Goal: Task Accomplishment & Management: Complete application form

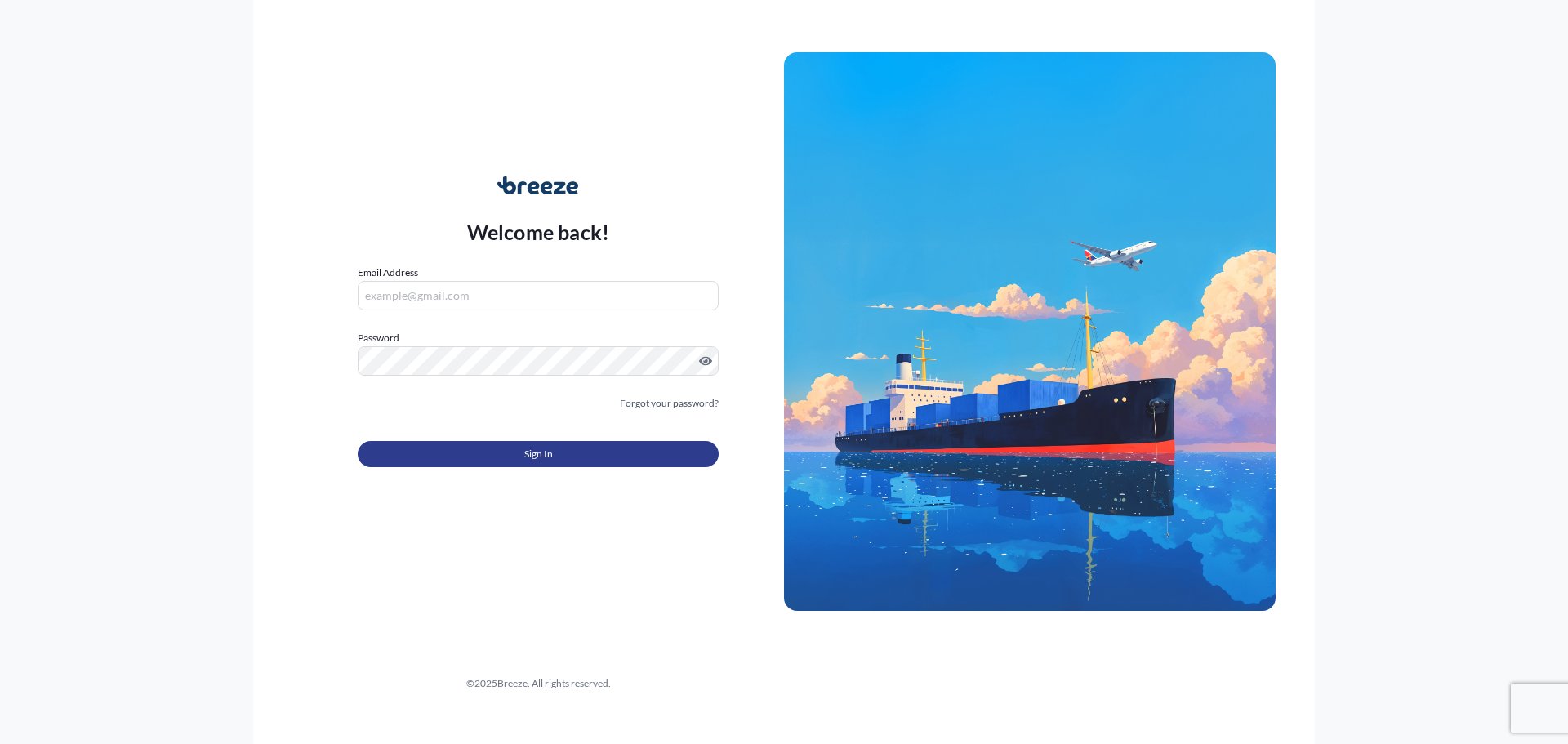
type input "[EMAIL_ADDRESS][DOMAIN_NAME]"
click at [608, 445] on button "Sign In" at bounding box center [538, 453] width 361 height 26
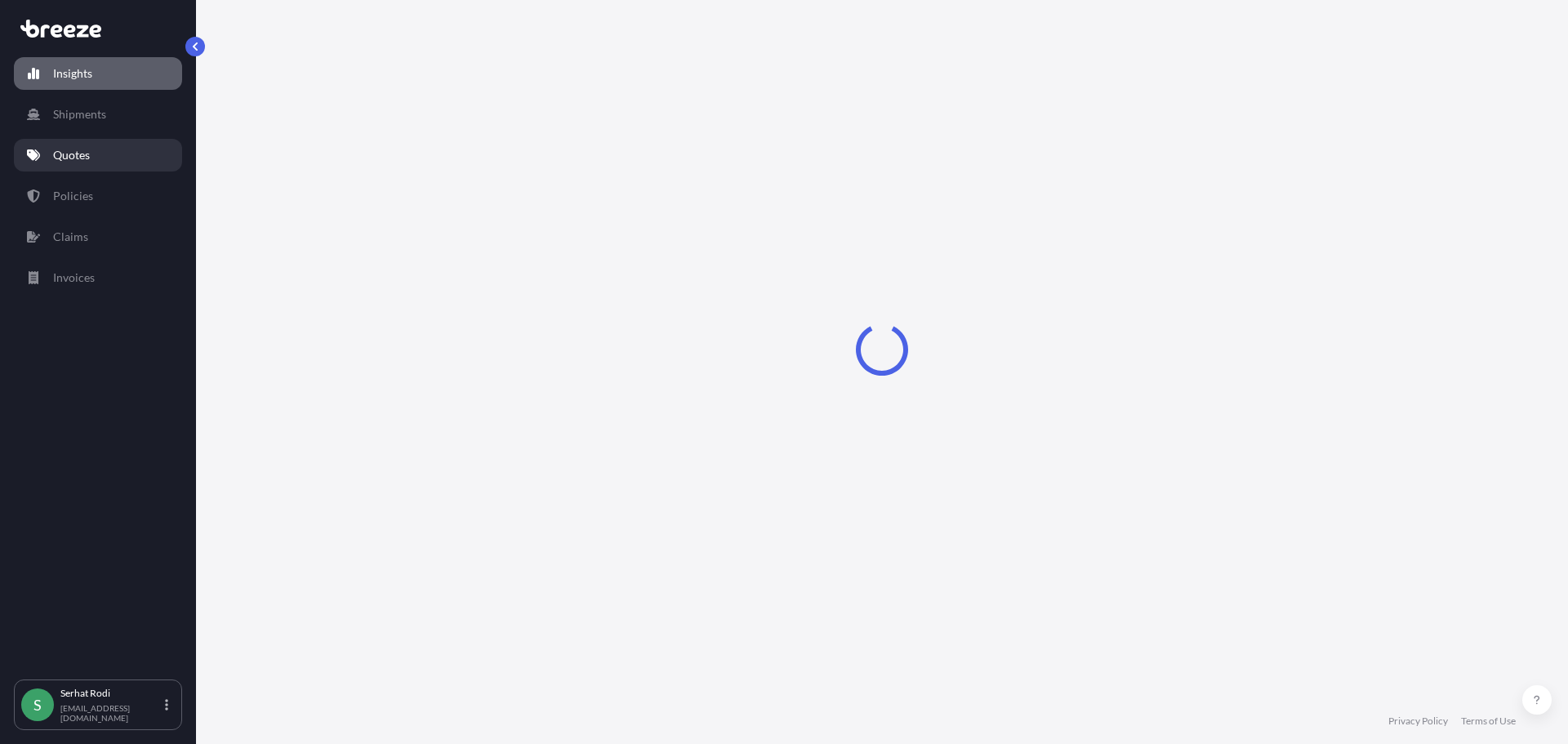
click at [85, 158] on p "Quotes" at bounding box center [72, 155] width 37 height 17
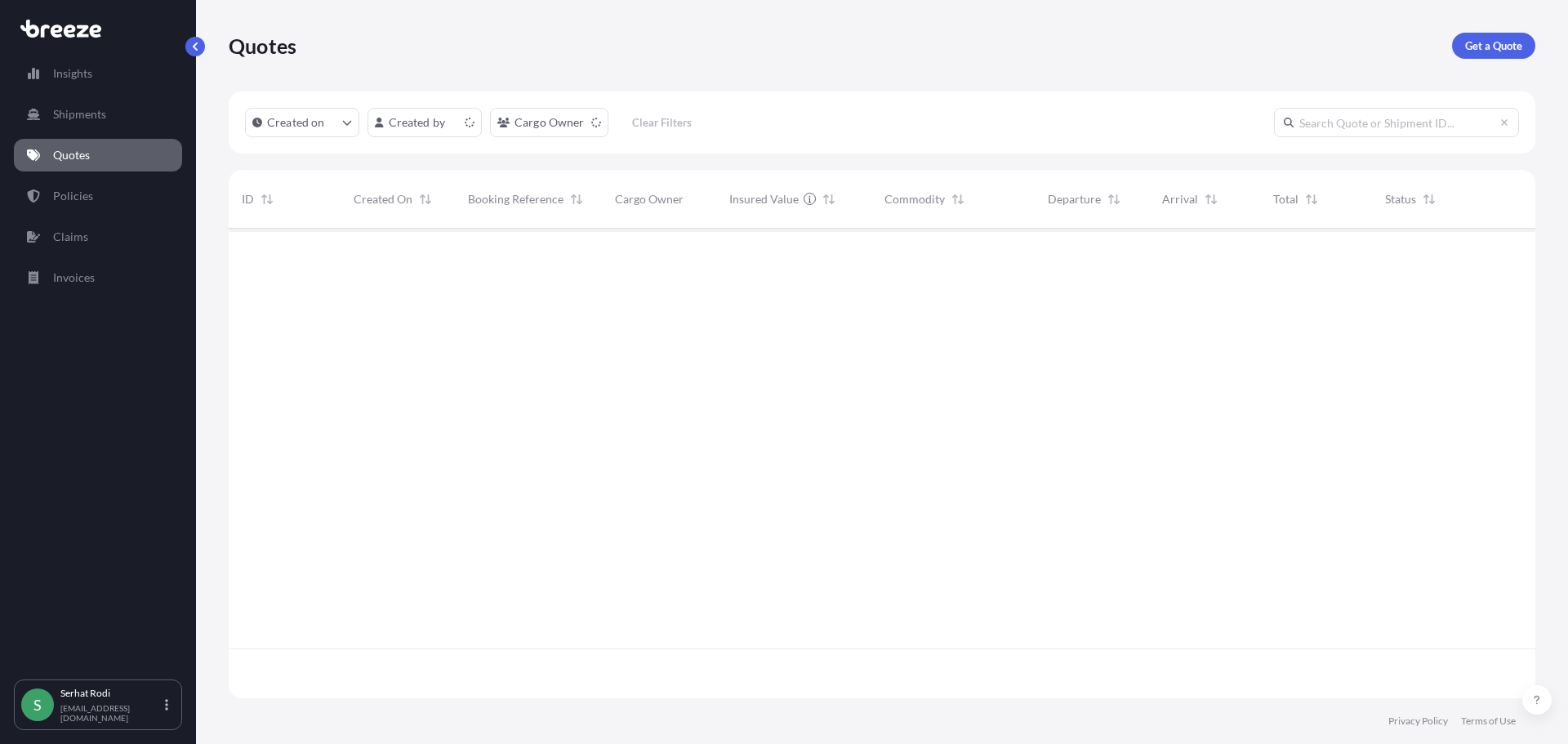
scroll to position [466, 1294]
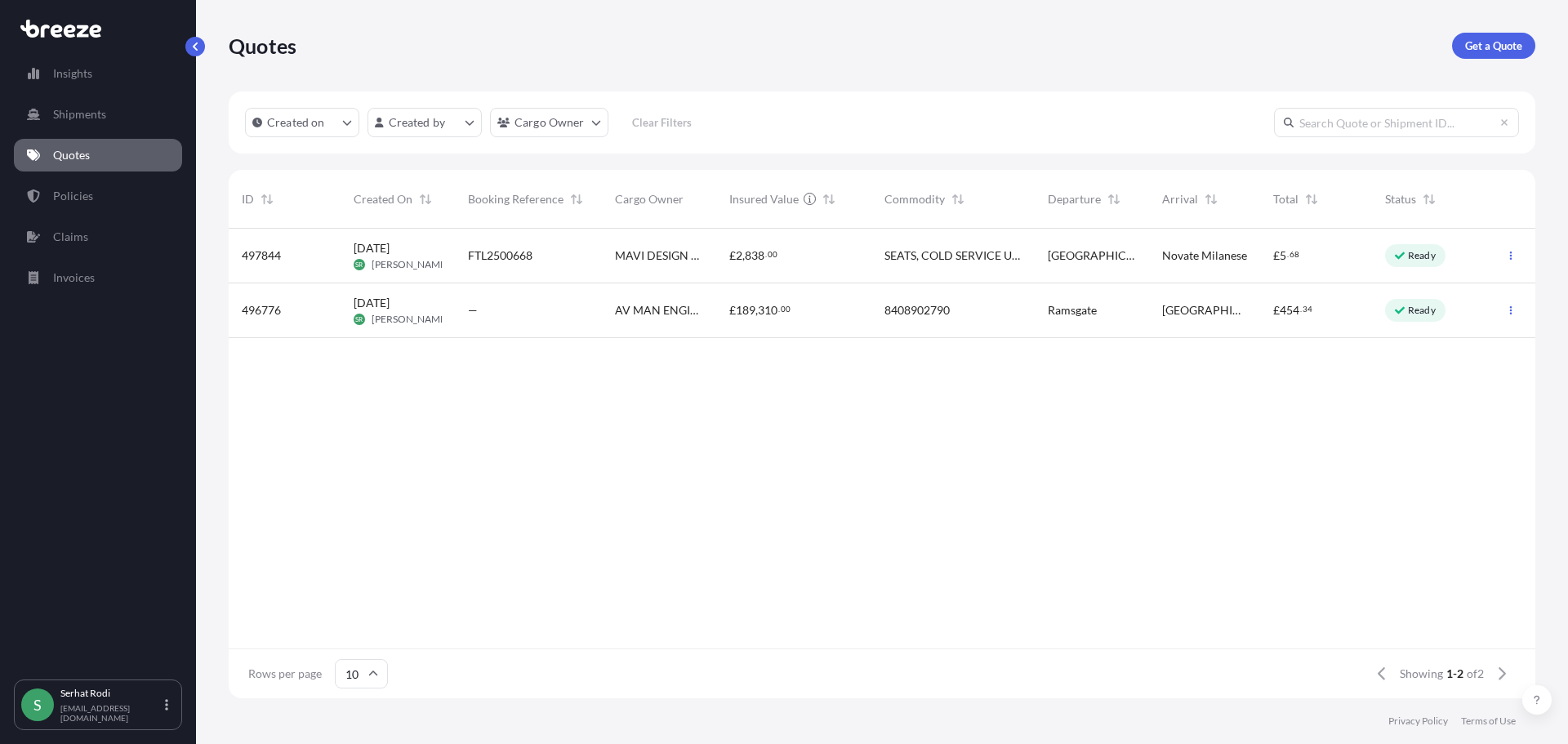
click at [429, 247] on div "29 Aug 2025 SR Serhat Rodi" at bounding box center [398, 255] width 88 height 31
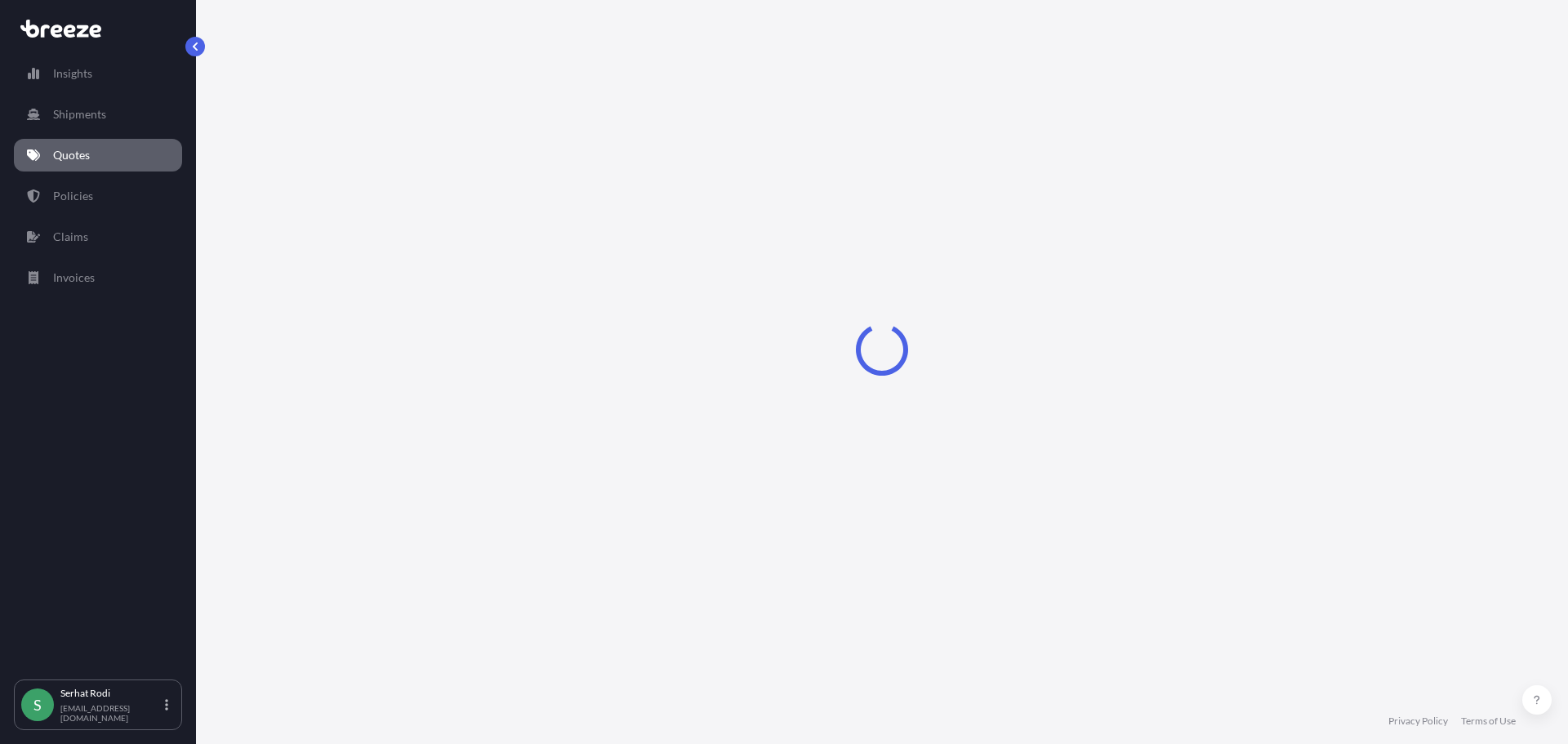
select select "Road"
select select "1"
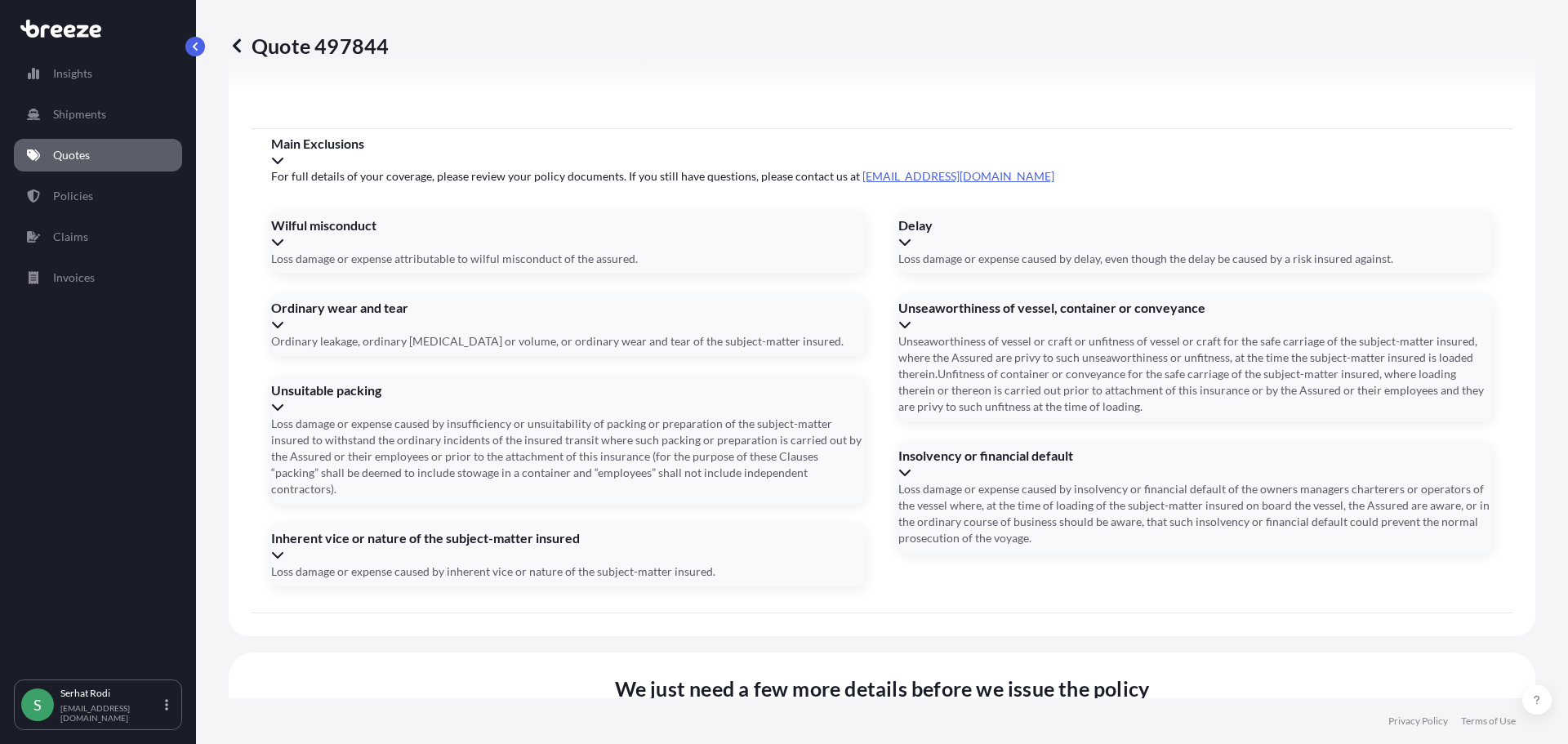
scroll to position [1847, 0]
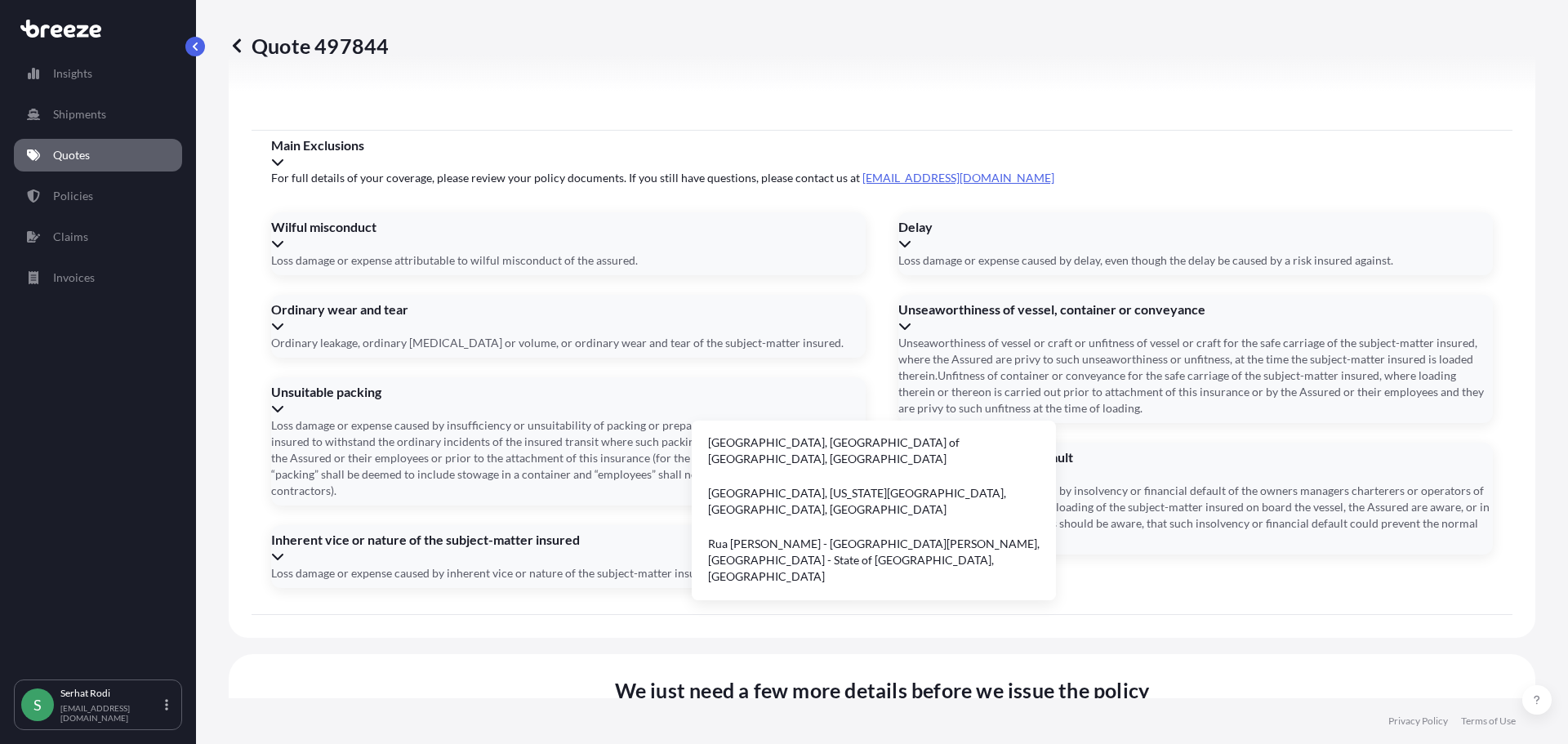
type input "m"
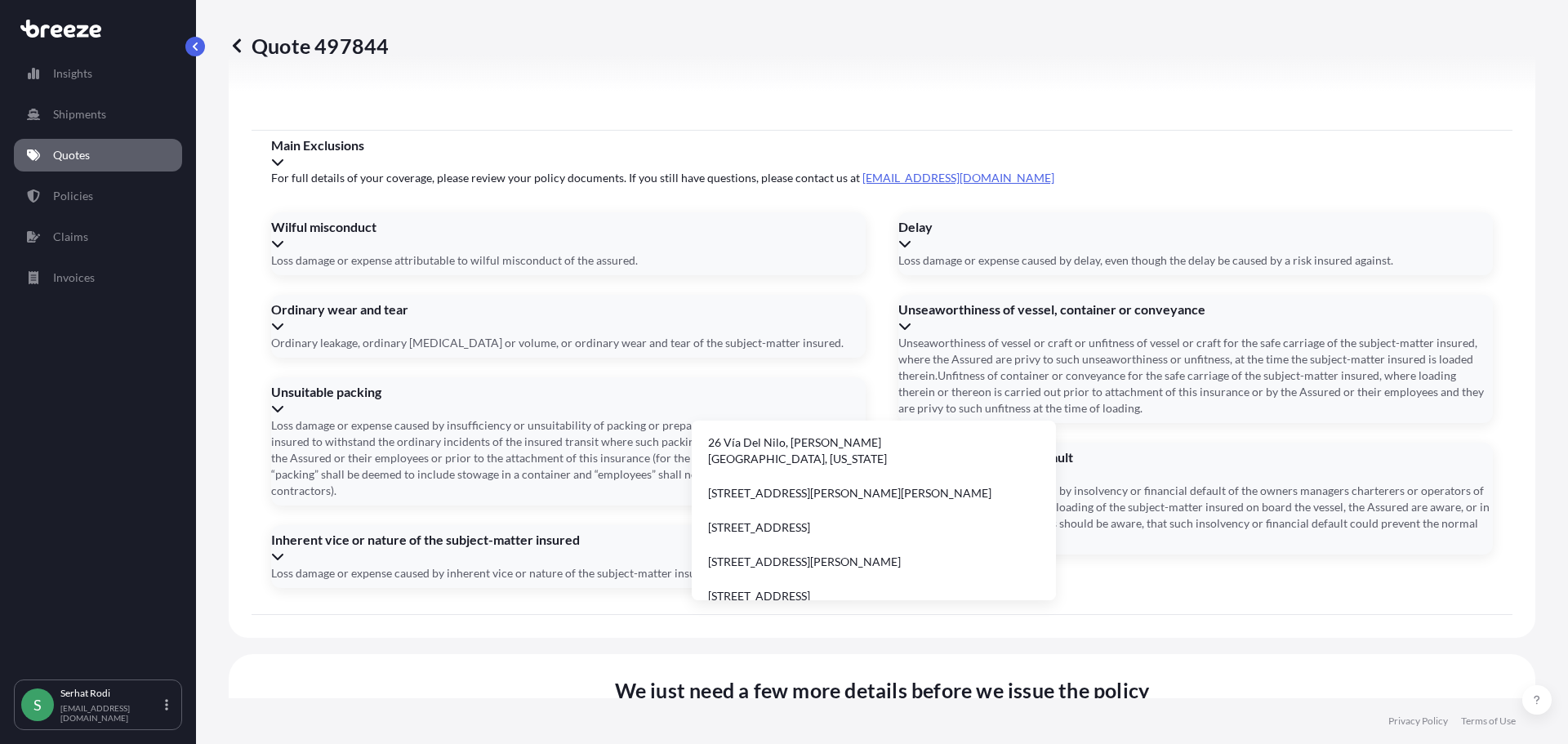
drag, startPoint x: 800, startPoint y: 381, endPoint x: 792, endPoint y: 383, distance: 8.2
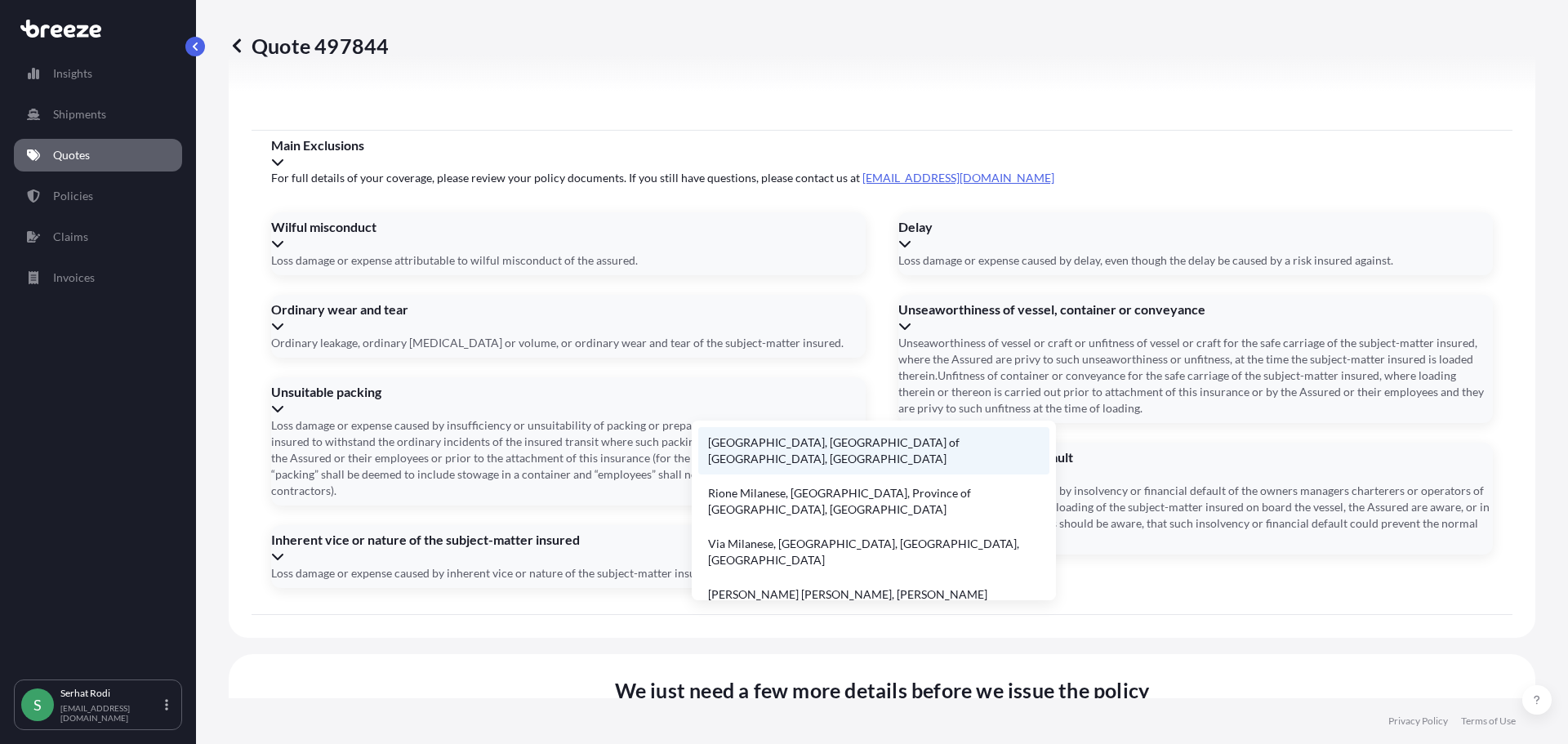
click at [784, 440] on li "Milan, Metropolitan City of Milan, Italy" at bounding box center [874, 450] width 351 height 48
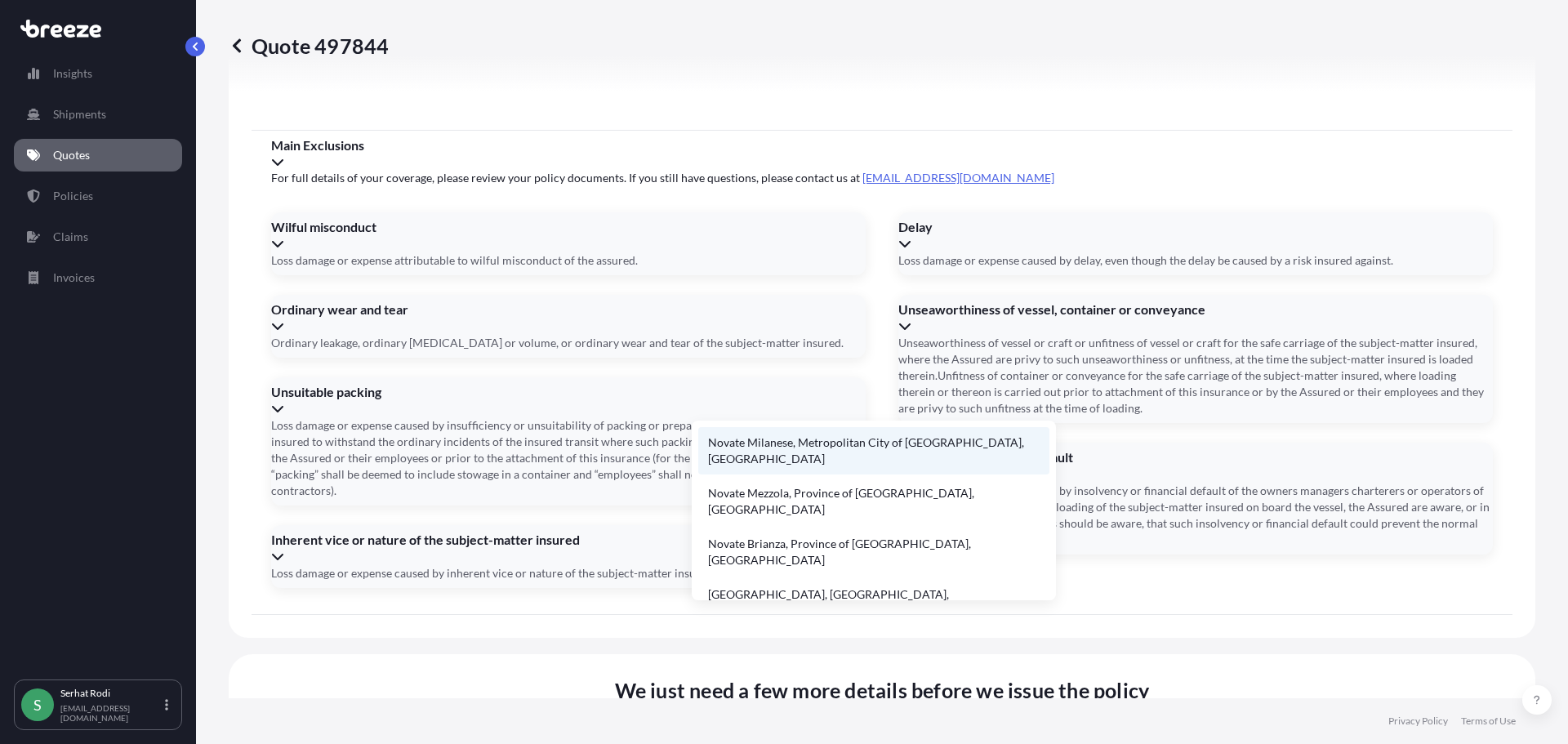
click at [799, 440] on li "Novate Milanese, Metropolitan City of Milan, Italy" at bounding box center [874, 450] width 351 height 48
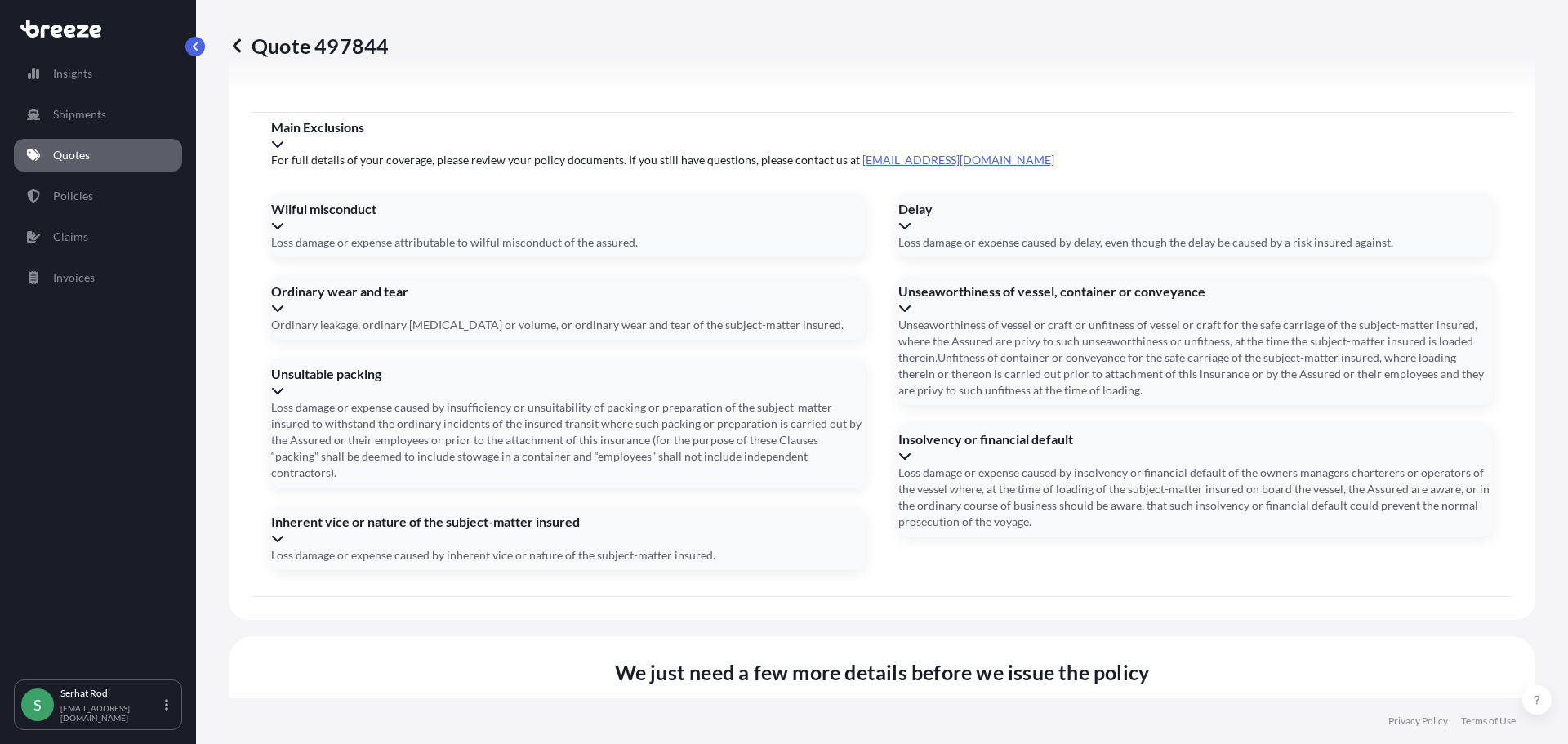
type input "20026 Novate Milanese, Metropolitan City of Milan, Italy"
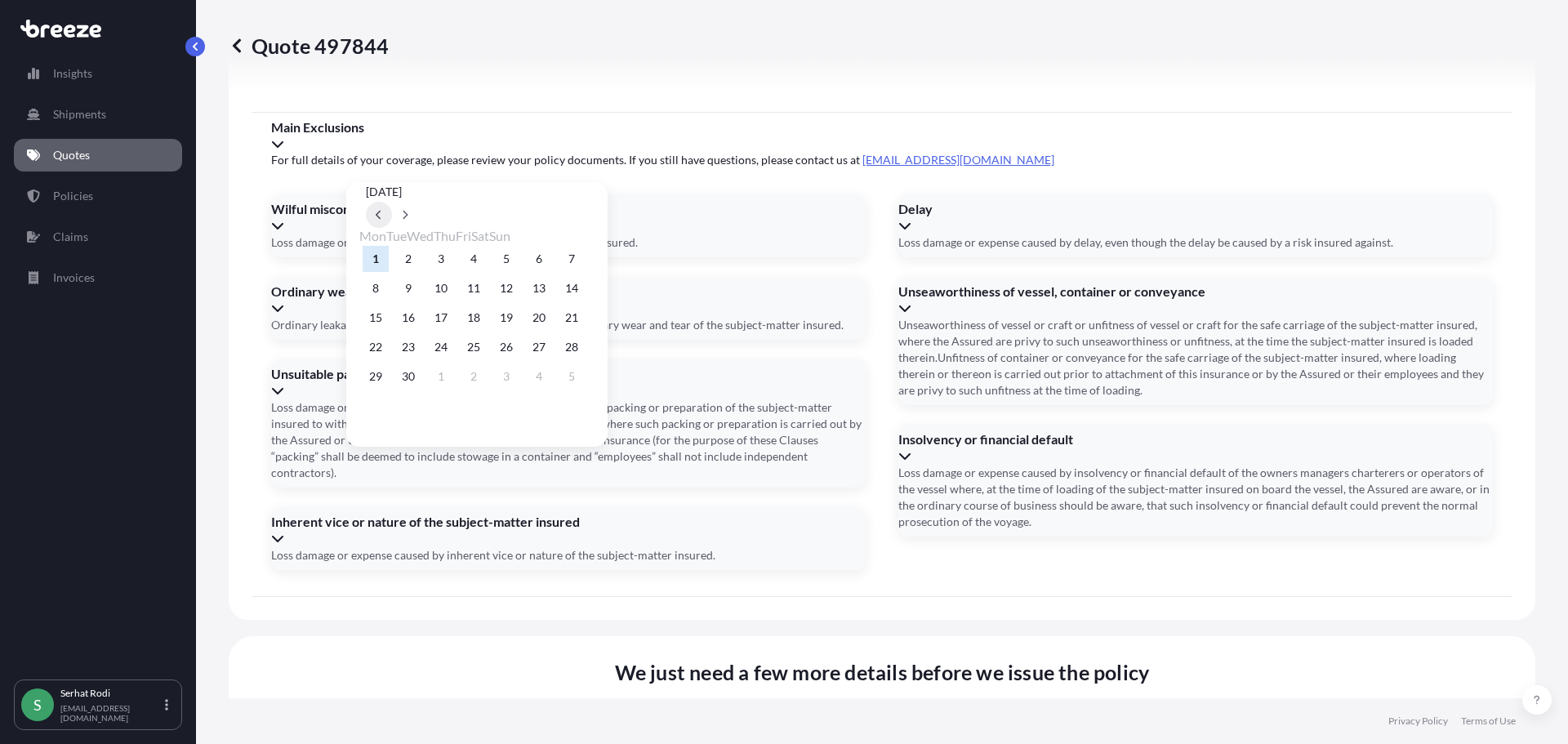
click at [392, 202] on button at bounding box center [378, 214] width 26 height 26
click at [418, 202] on button at bounding box center [405, 214] width 26 height 26
click at [381, 210] on icon at bounding box center [378, 214] width 5 height 9
click at [519, 386] on button "29" at bounding box center [506, 375] width 26 height 26
type input "29/08/2025"
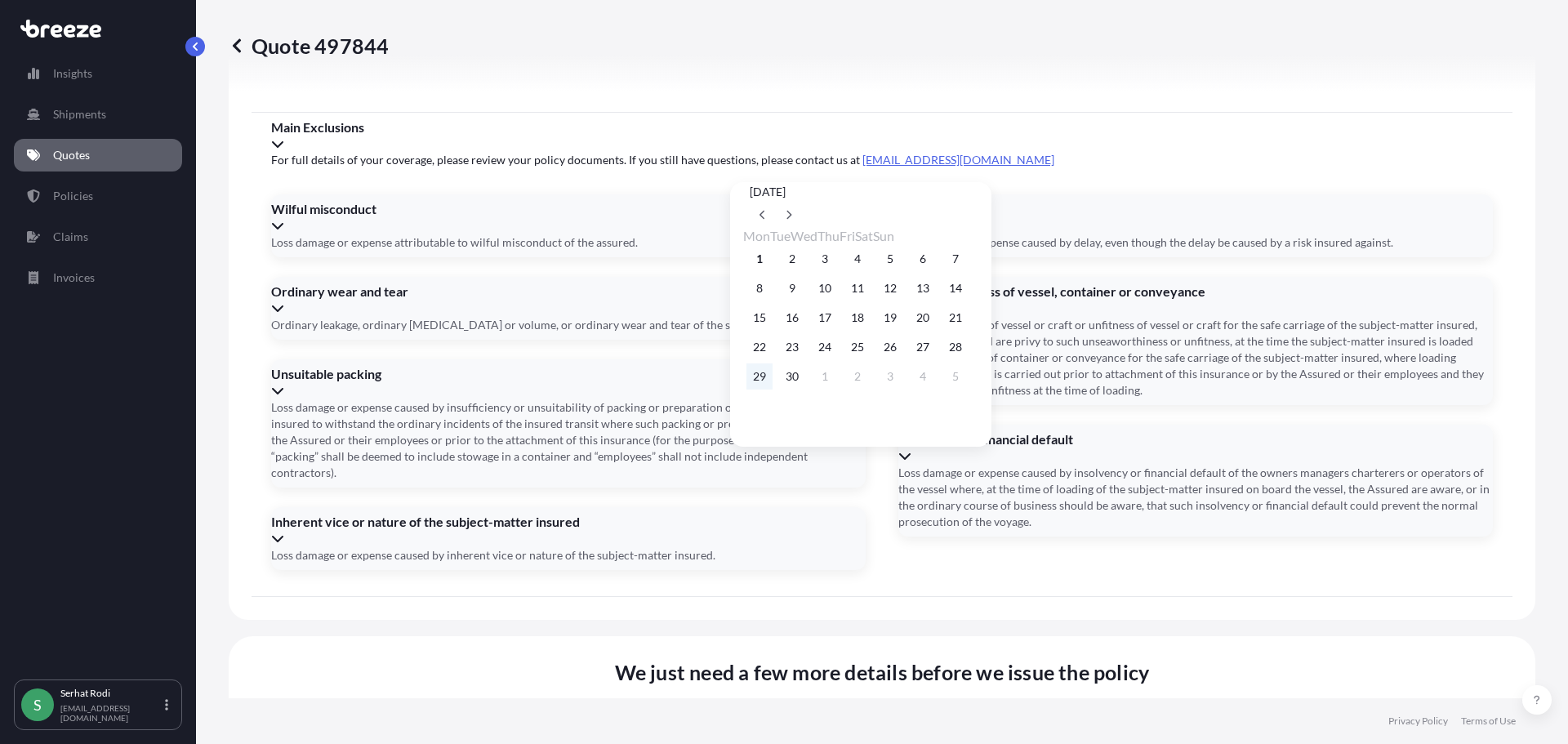
click at [764, 381] on button "29" at bounding box center [759, 375] width 26 height 26
type input "29/09/2025"
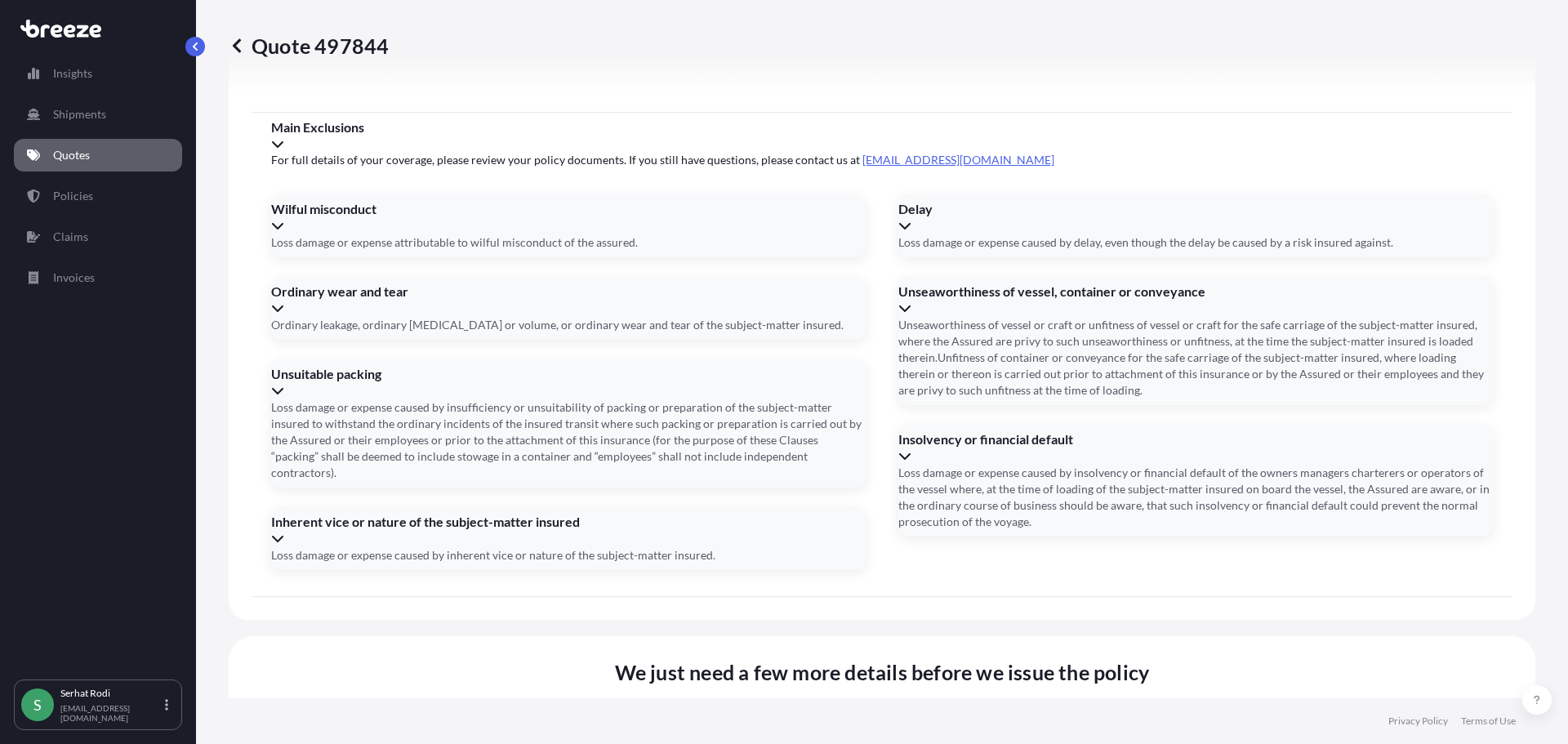
type input "4"
type input "34GIG122"
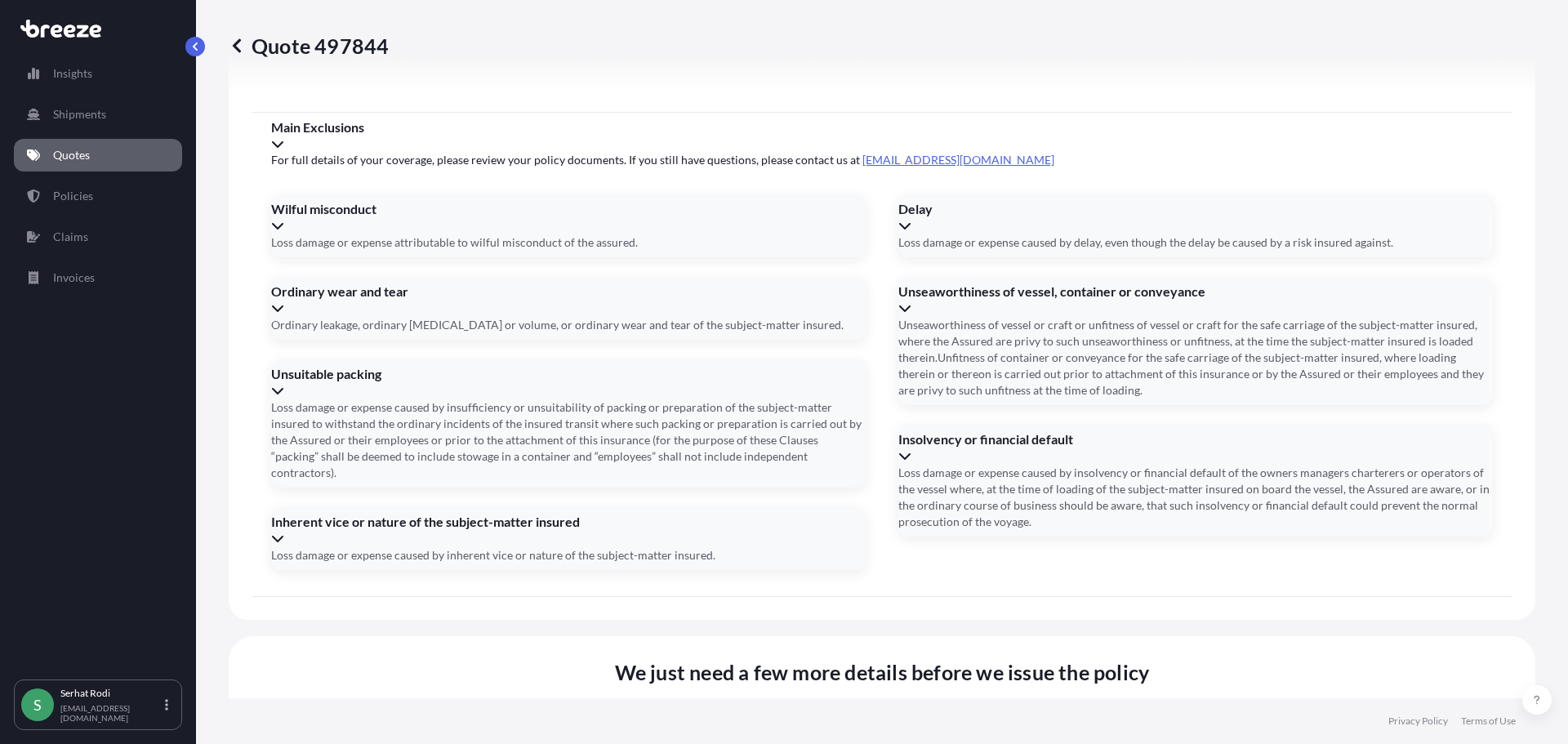
drag, startPoint x: 323, startPoint y: 602, endPoint x: 345, endPoint y: 602, distance: 22.0
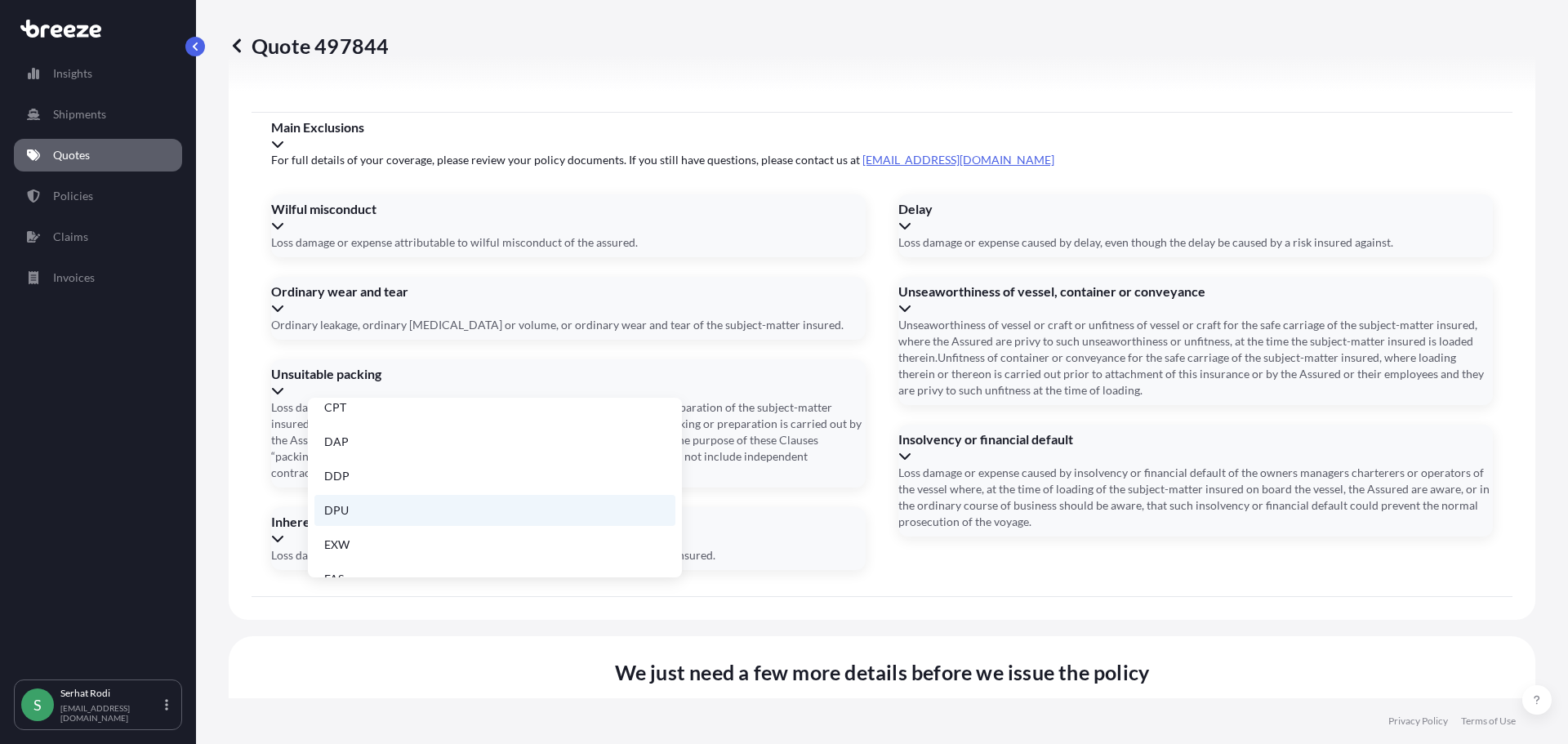
scroll to position [163, 0]
click at [370, 504] on li "EXW" at bounding box center [495, 495] width 361 height 31
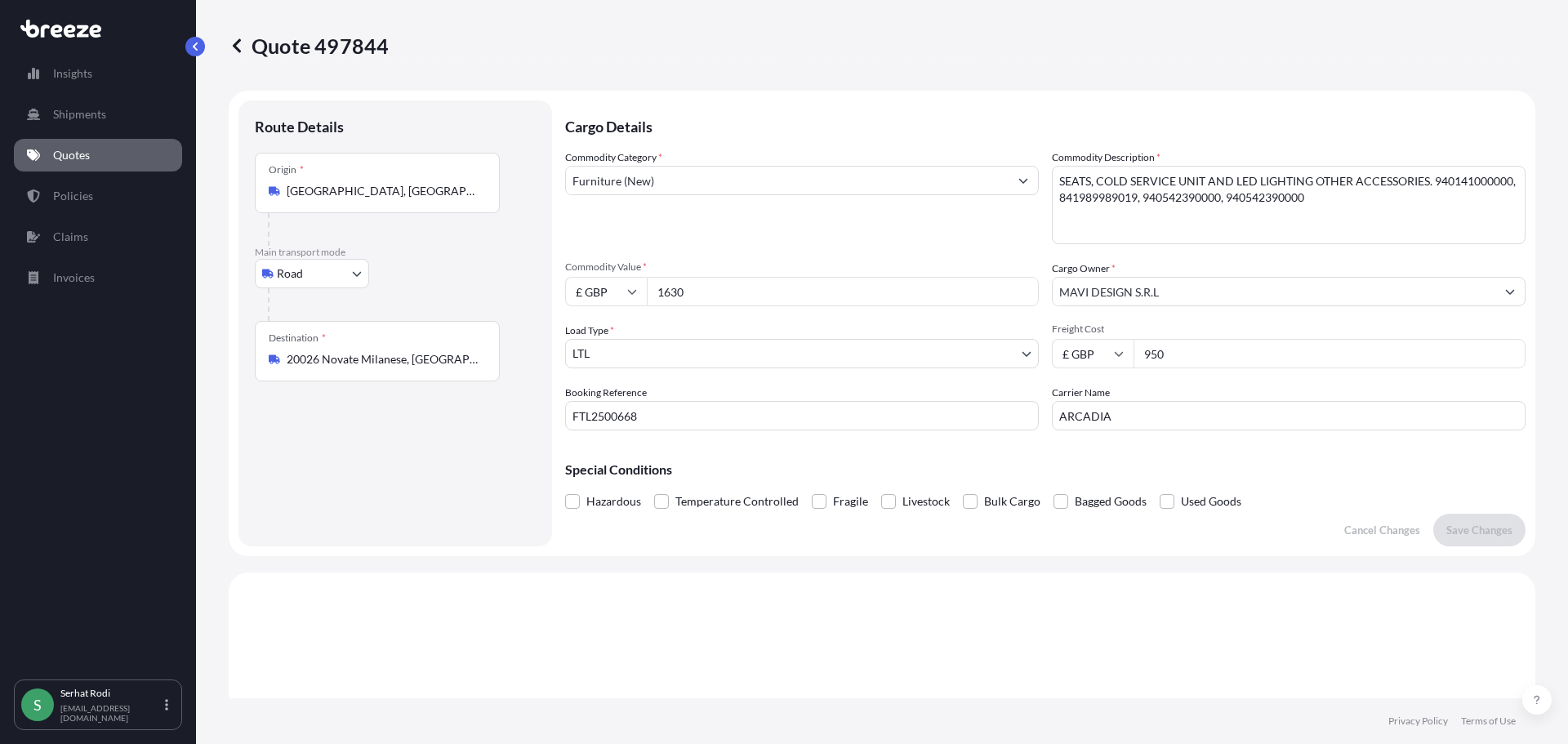
scroll to position [0, 0]
click at [1175, 355] on input "950" at bounding box center [1329, 354] width 392 height 29
click at [716, 293] on input "1630" at bounding box center [843, 292] width 392 height 29
drag, startPoint x: 707, startPoint y: 292, endPoint x: 515, endPoint y: 289, distance: 192.0
click at [522, 291] on form "Route Details Place of loading Road Road Rail Origin * Istanbul, İstanbul, Türk…" at bounding box center [882, 324] width 1307 height 465
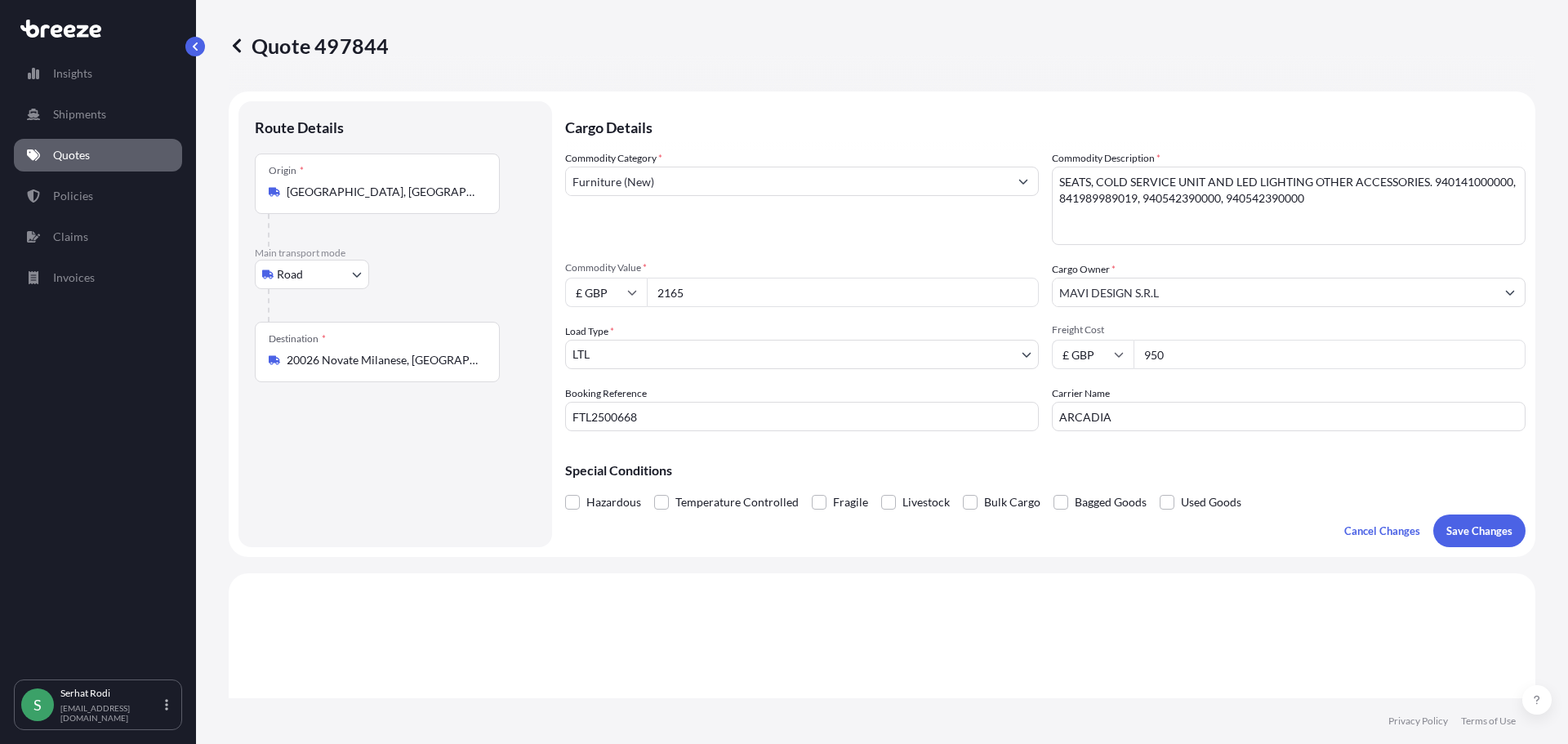
type input "2165"
click at [1465, 531] on p "Save Changes" at bounding box center [1479, 530] width 66 height 17
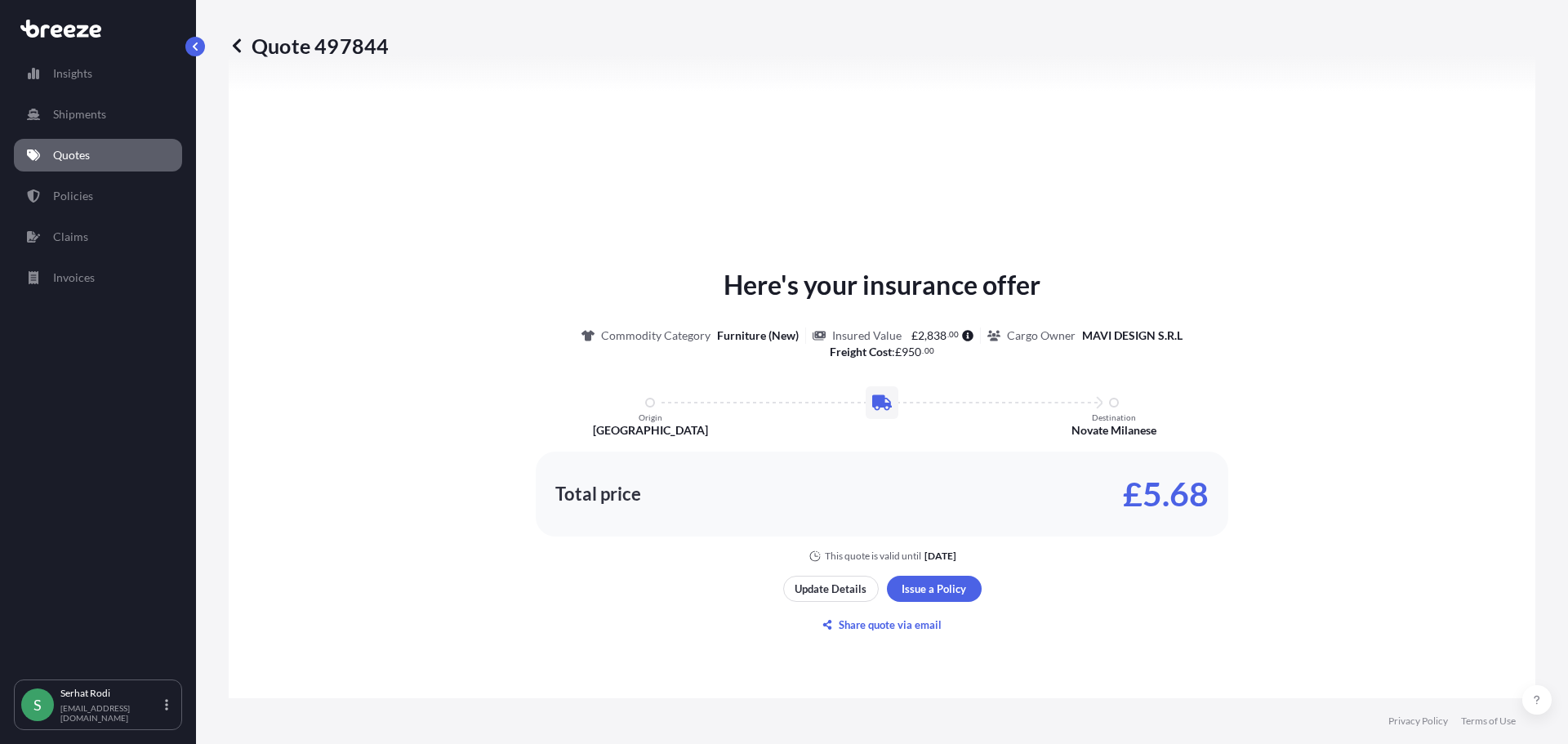
select select "Road"
select select "1"
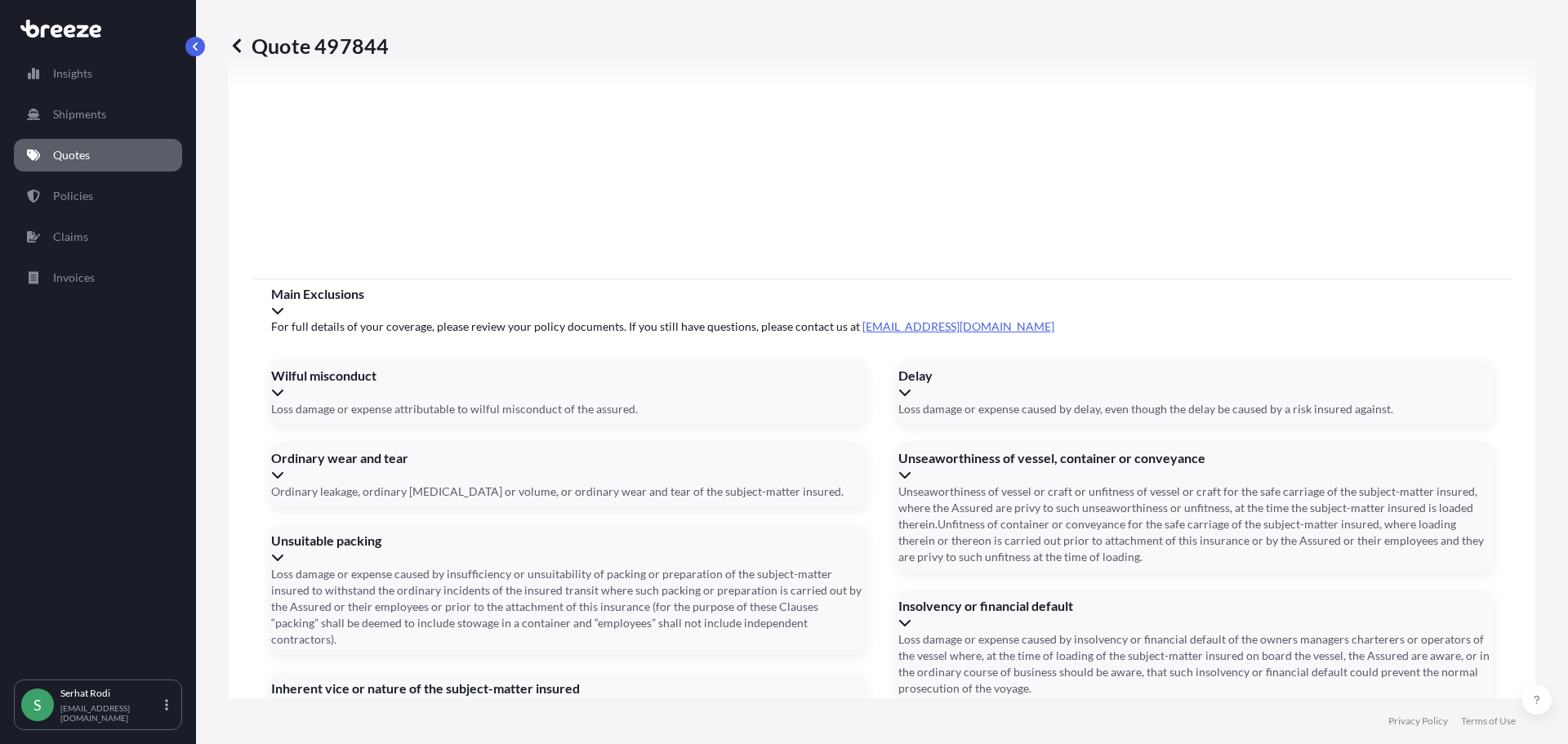
scroll to position [1847, 0]
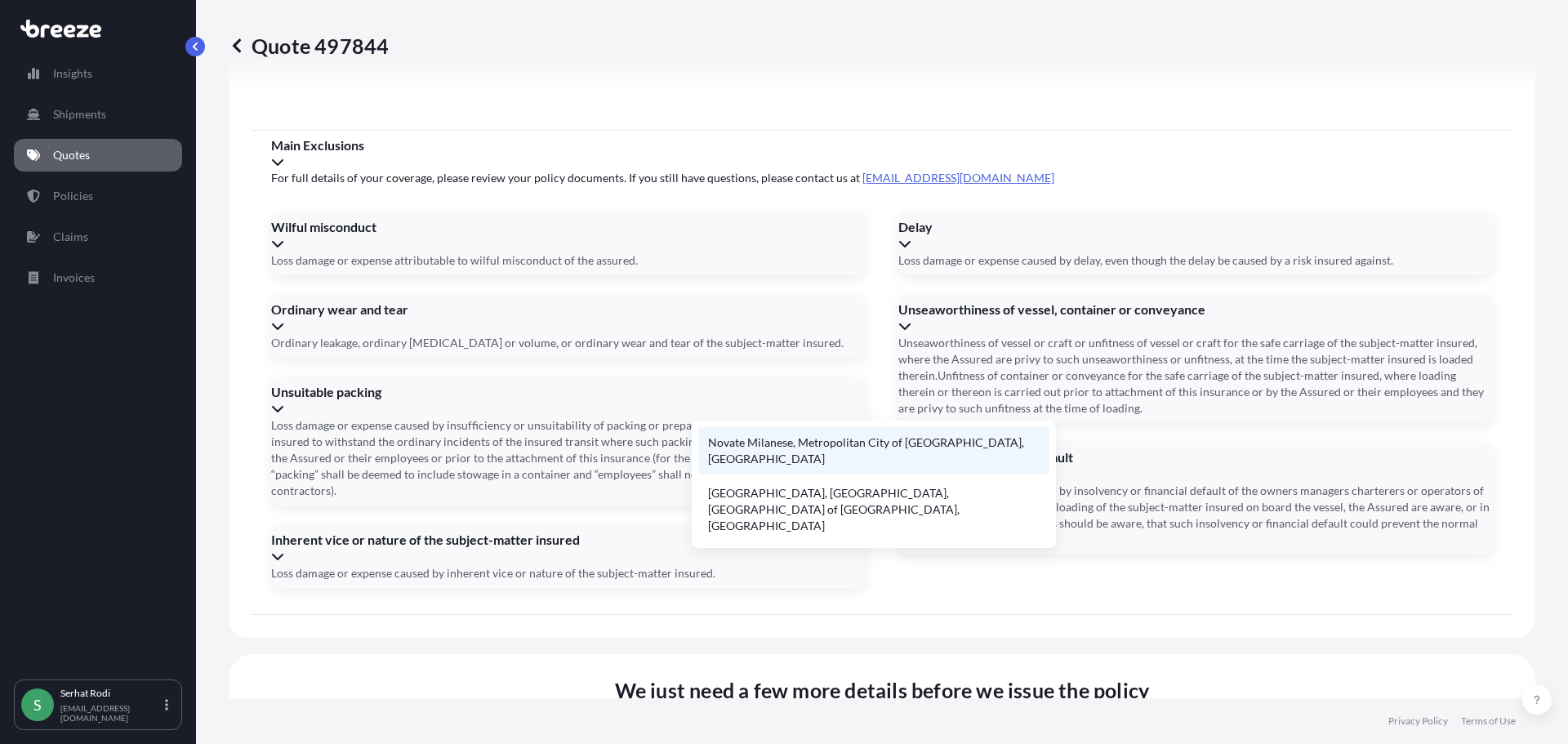
click at [774, 445] on li "Novate Milanese, Metropolitan City of Milan, Italy" at bounding box center [874, 450] width 351 height 48
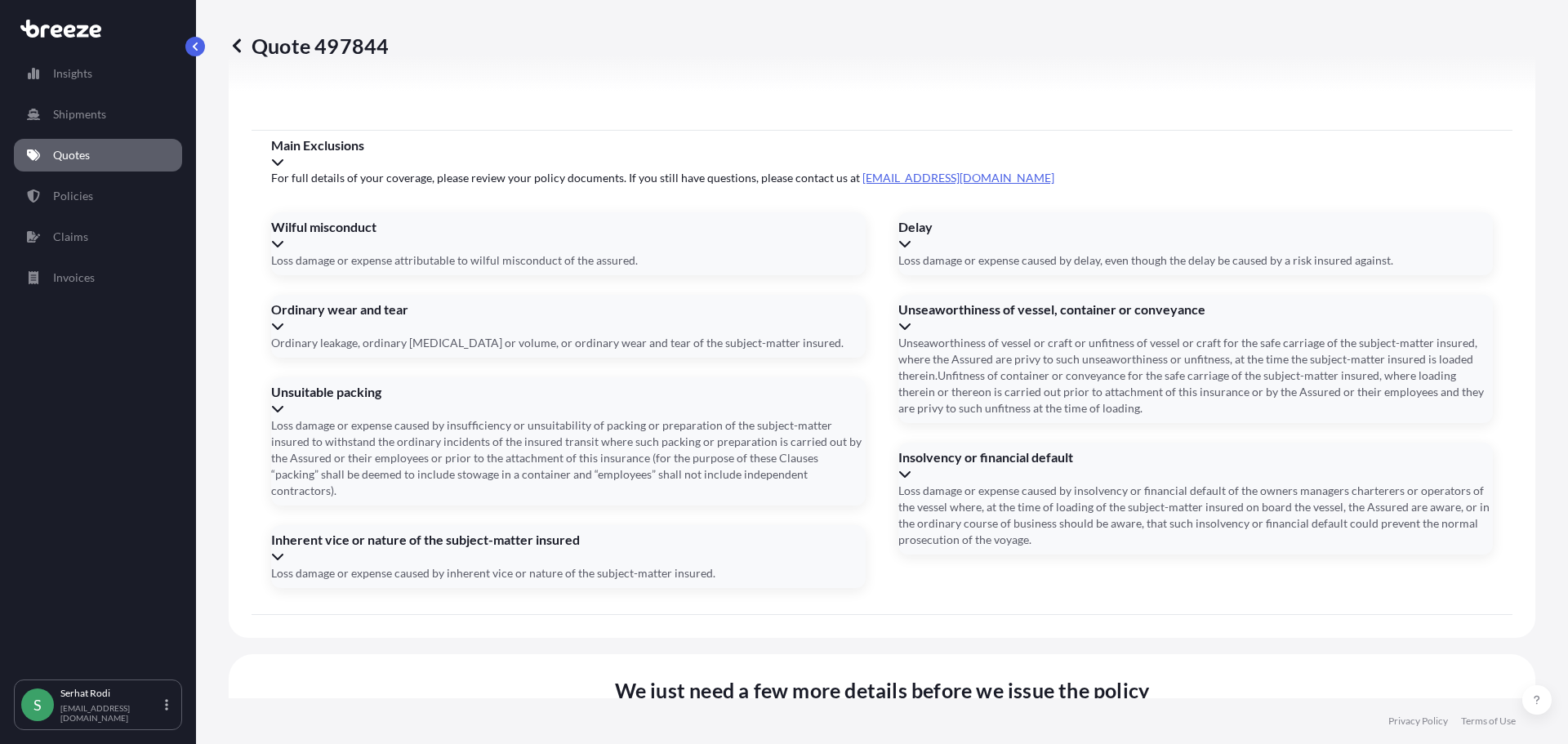
type input "20026 Novate Milanese, Metropolitan City of Milan, Italy"
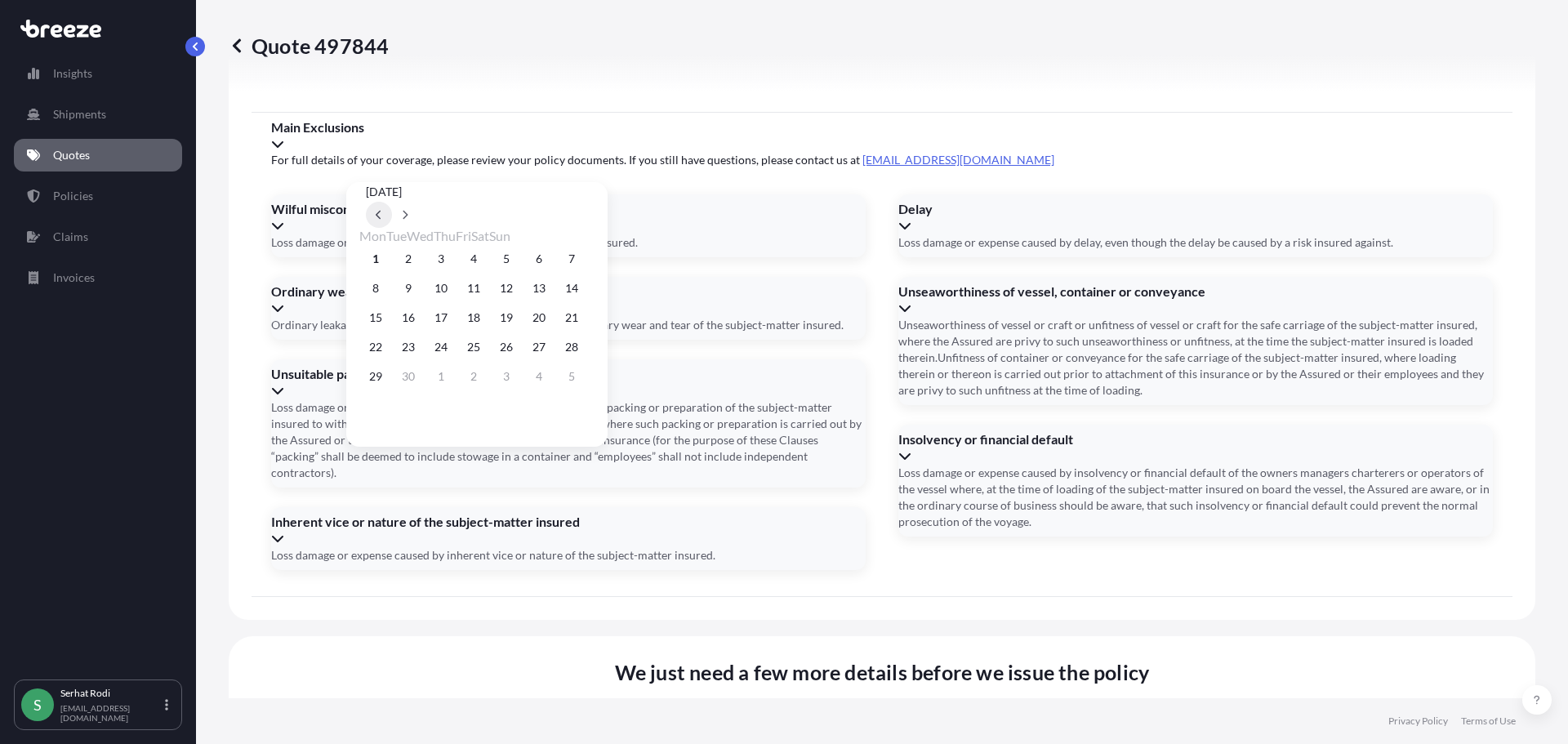
click at [382, 210] on icon at bounding box center [379, 215] width 7 height 10
click at [519, 390] on button "29" at bounding box center [506, 375] width 26 height 26
type input "29/08/2025"
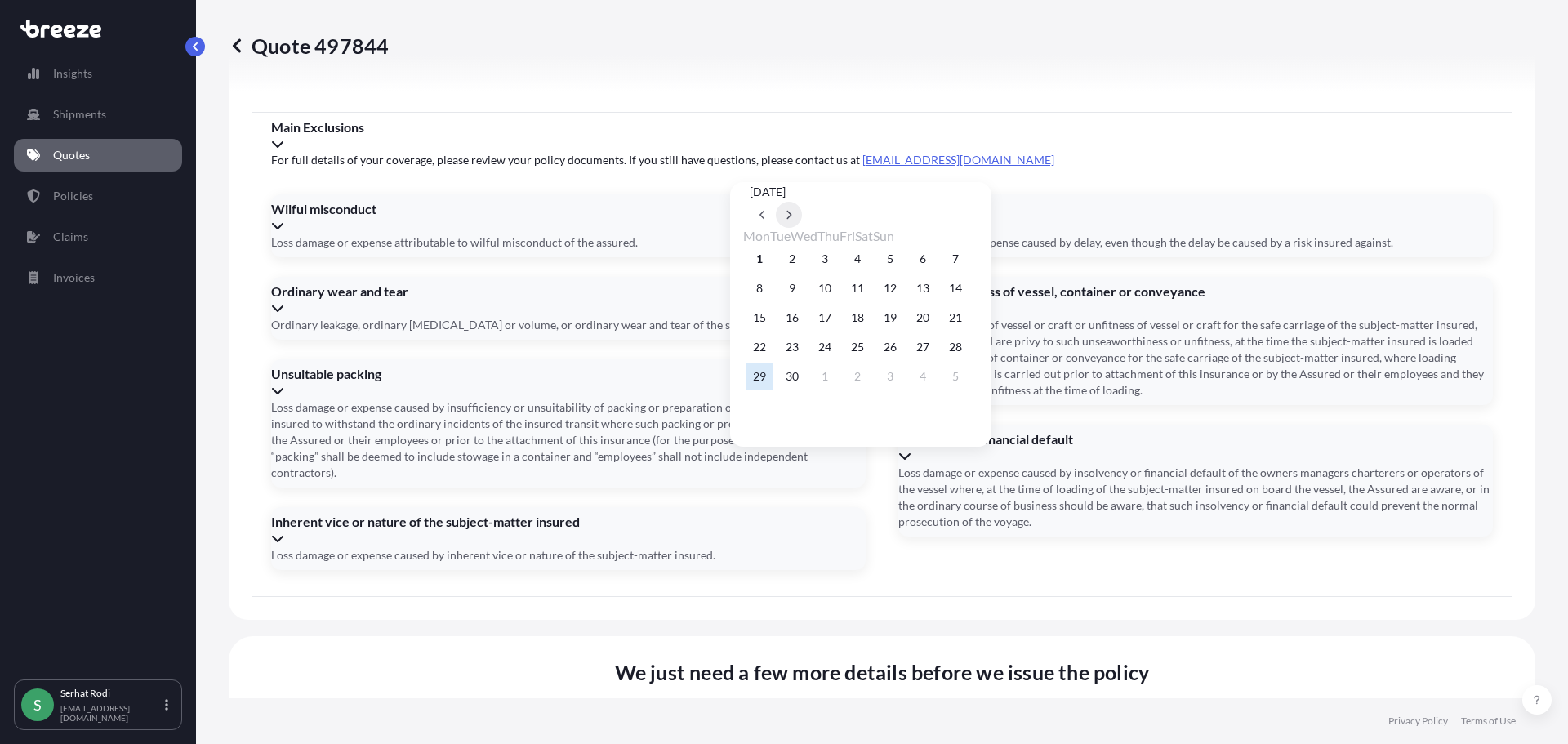
click at [802, 202] on button at bounding box center [789, 214] width 26 height 26
click at [766, 210] on icon at bounding box center [763, 215] width 7 height 10
click at [762, 389] on button "29" at bounding box center [759, 375] width 26 height 26
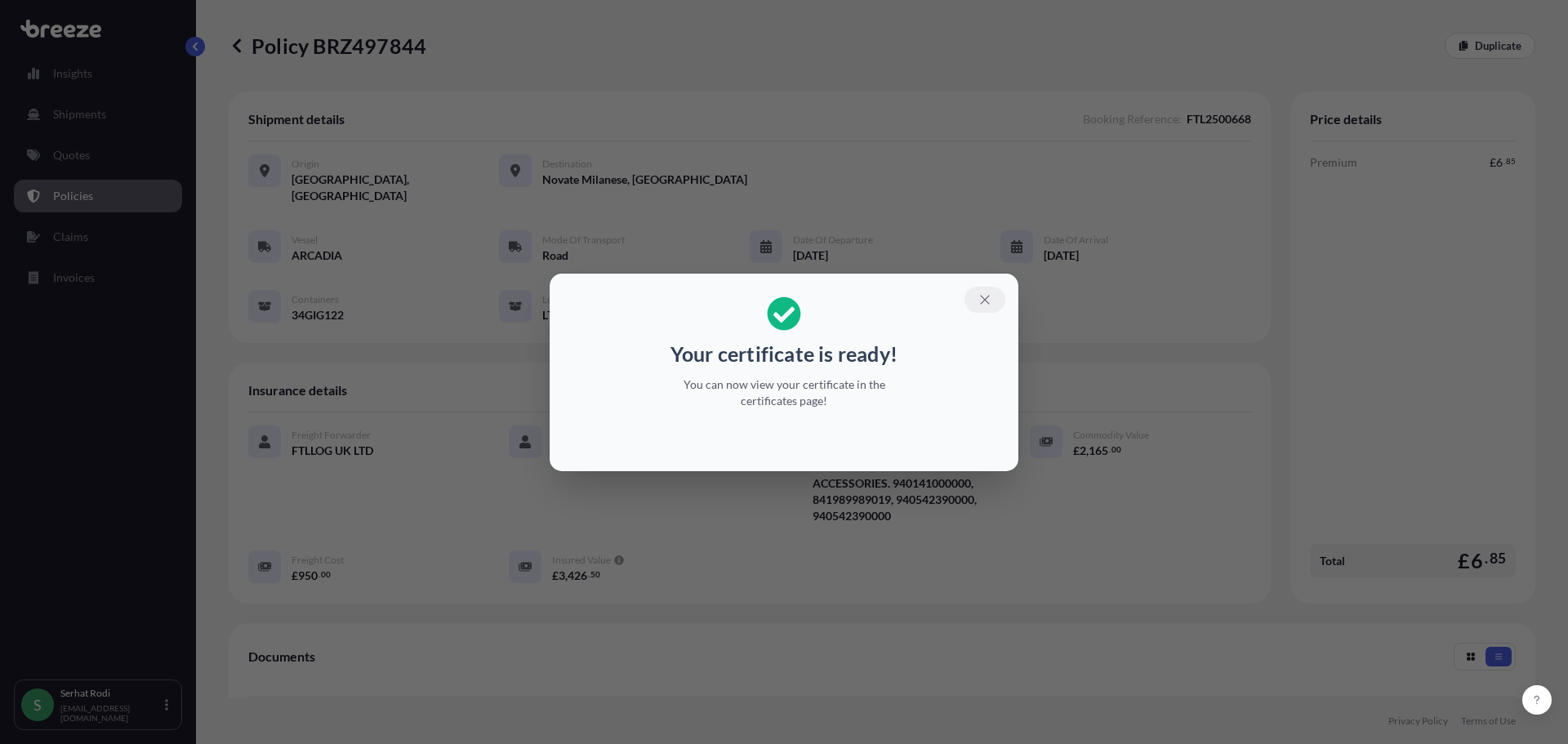
click at [986, 299] on icon "button" at bounding box center [985, 299] width 15 height 15
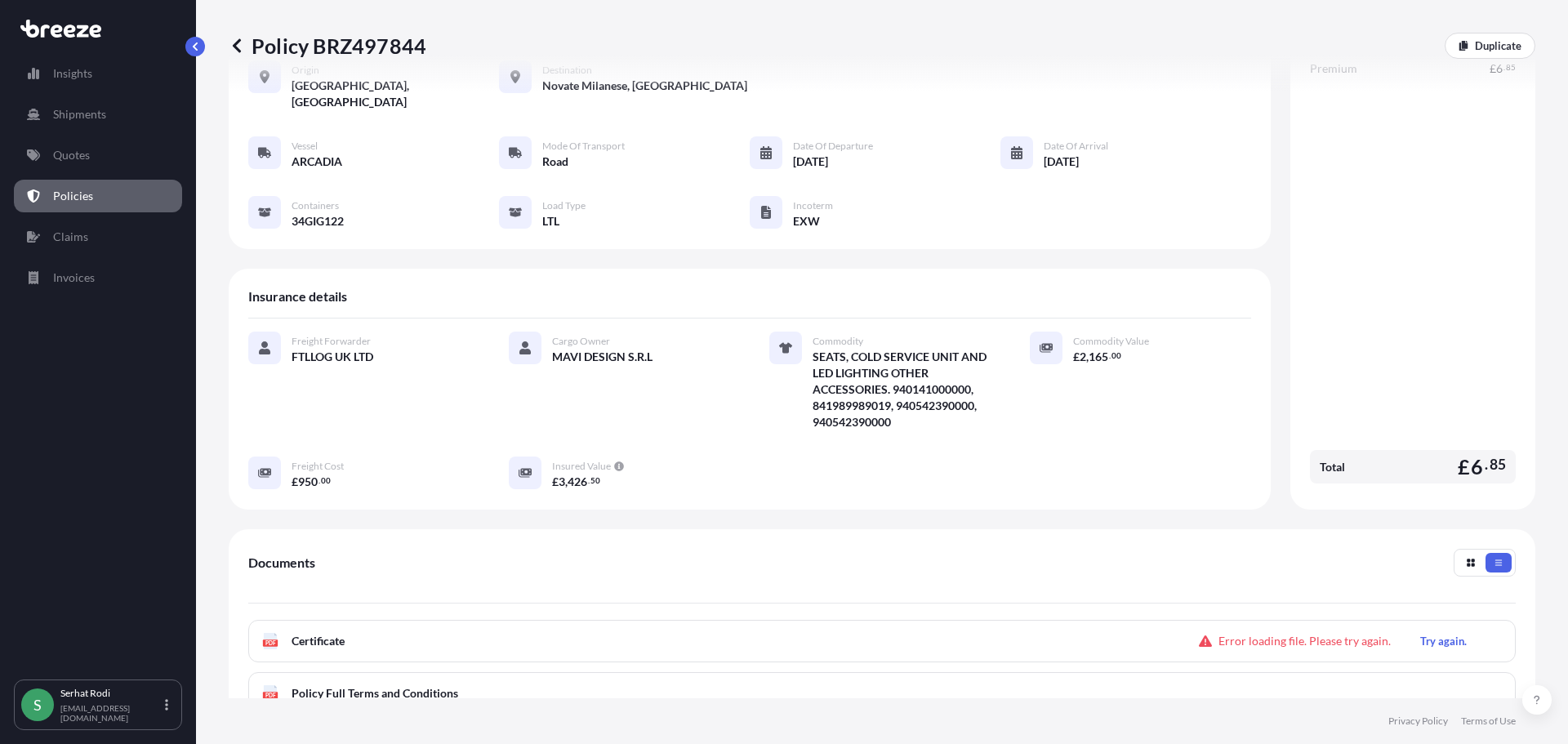
scroll to position [287, 0]
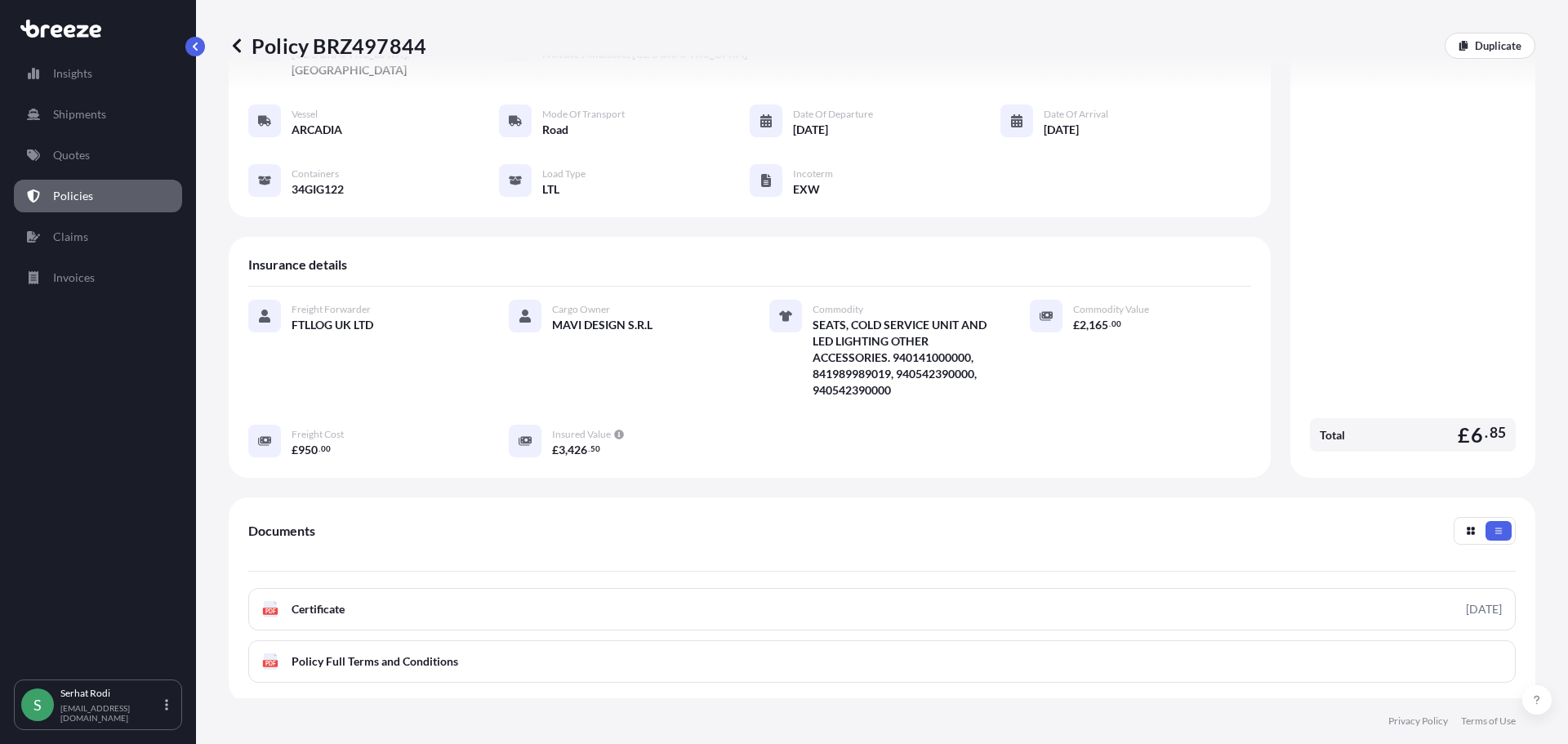
scroll to position [245, 0]
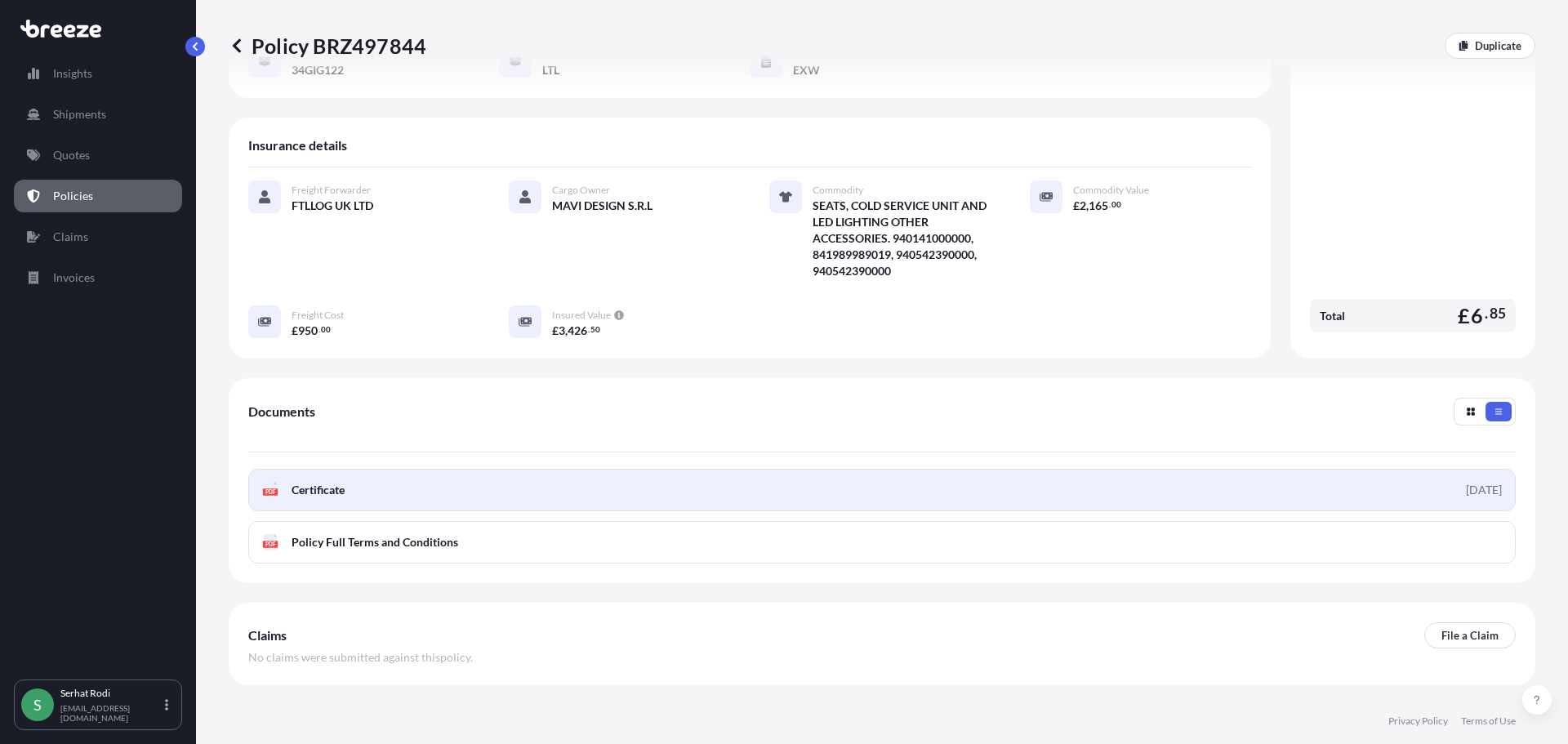
click at [1223, 469] on link "PDF Certificate 2025-09-01" at bounding box center [882, 490] width 1268 height 43
